Goal: Task Accomplishment & Management: Manage account settings

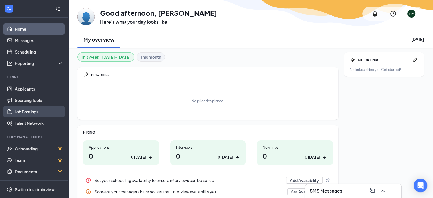
click at [33, 110] on link "Job Postings" at bounding box center [39, 111] width 49 height 11
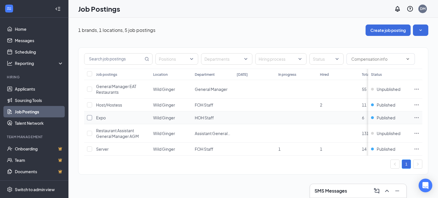
click at [90, 118] on input "checkbox" at bounding box center [89, 117] width 5 height 5
checkbox input "true"
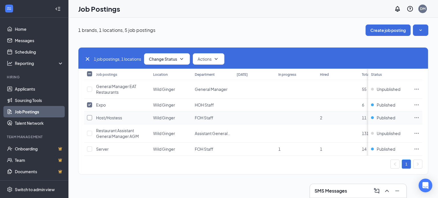
click at [89, 115] on label at bounding box center [88, 118] width 3 height 6
click at [89, 115] on input "checkbox" at bounding box center [89, 117] width 5 height 5
checkbox input "true"
click at [87, 148] on input "checkbox" at bounding box center [89, 148] width 5 height 5
checkbox input "true"
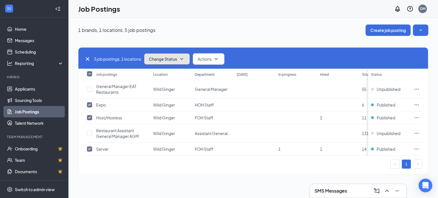
click at [189, 59] on button "Change Status" at bounding box center [167, 58] width 46 height 11
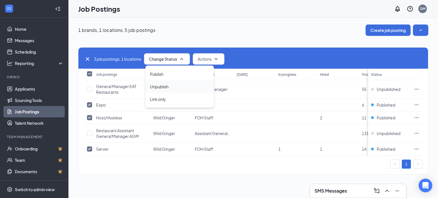
click at [175, 87] on div "Unpublish" at bounding box center [179, 86] width 68 height 13
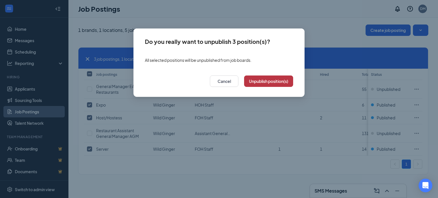
click at [275, 79] on button "Unpublish position(s)" at bounding box center [268, 80] width 49 height 11
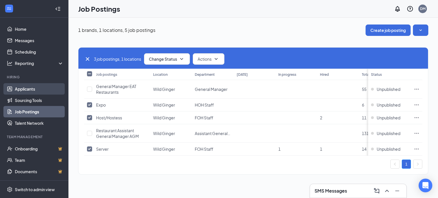
click at [35, 88] on link "Applicants" at bounding box center [39, 88] width 49 height 11
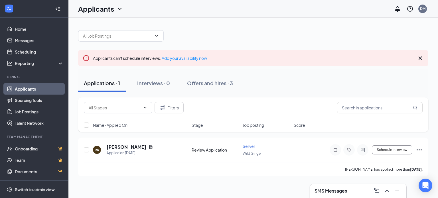
click at [342, 186] on div "SMS Messages" at bounding box center [358, 191] width 96 height 14
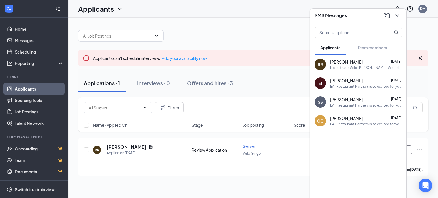
click at [289, 176] on div "Applicants can't schedule interviews. Add your availability now Applications · …" at bounding box center [252, 100] width 369 height 165
click at [360, 13] on div "SMS Messages" at bounding box center [357, 15] width 87 height 9
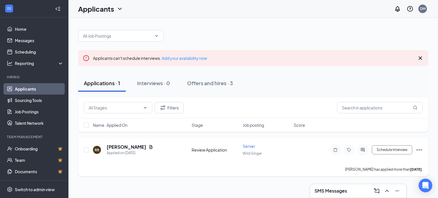
click at [418, 150] on icon "Ellipses" at bounding box center [418, 149] width 7 height 7
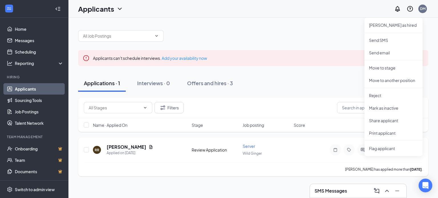
click at [271, 170] on div "RAECHEL RYDEL has applied more than 7 days ago ." at bounding box center [253, 169] width 338 height 14
